Goal: Download file/media

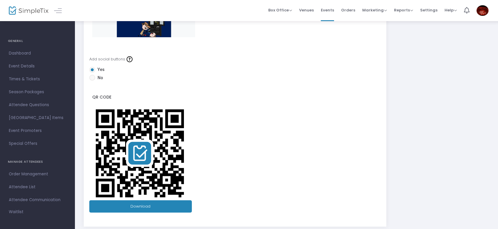
scroll to position [135, 0]
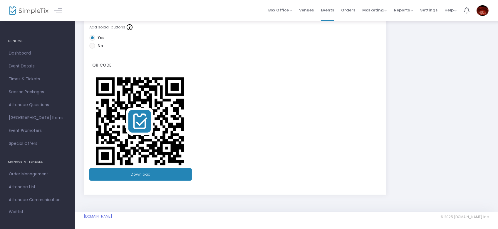
click at [138, 172] on link "Download" at bounding box center [140, 175] width 102 height 12
click at [146, 174] on link "Download" at bounding box center [140, 175] width 102 height 12
